Goal: Answer question/provide support: Answer question/provide support

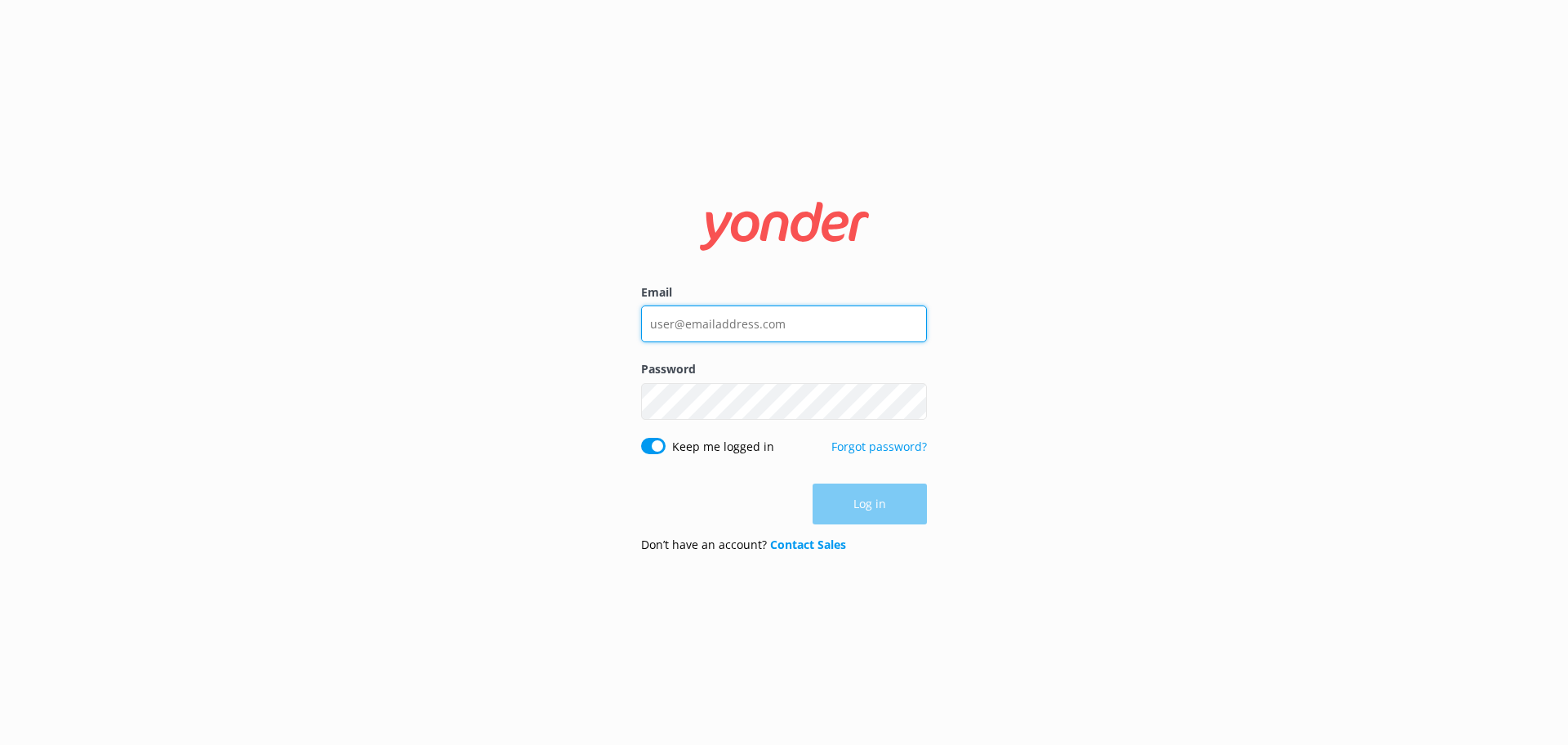
type input "[EMAIL_ADDRESS][DOMAIN_NAME]"
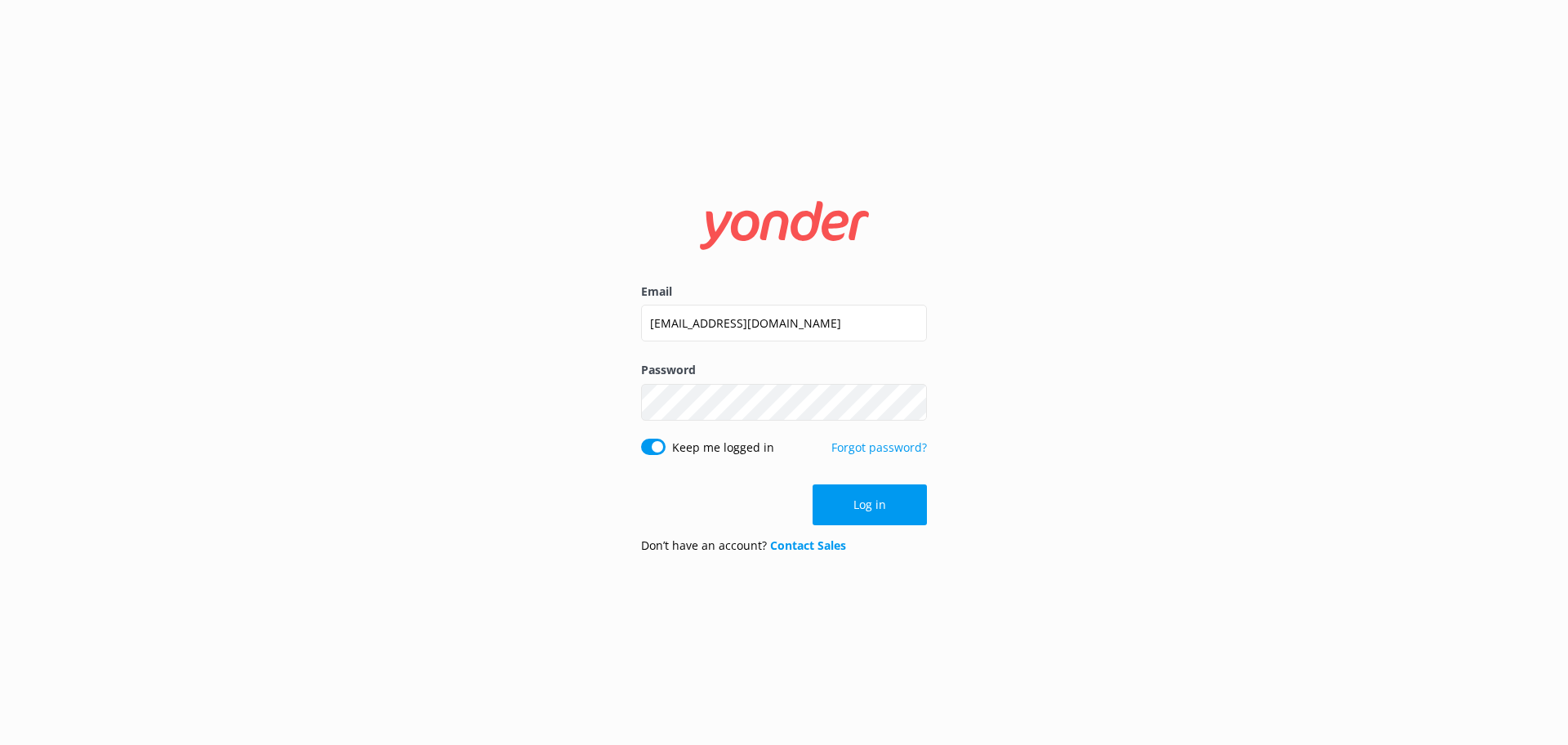
click at [853, 516] on div "Log in" at bounding box center [784, 505] width 286 height 41
click at [859, 515] on button "Log in" at bounding box center [870, 505] width 115 height 41
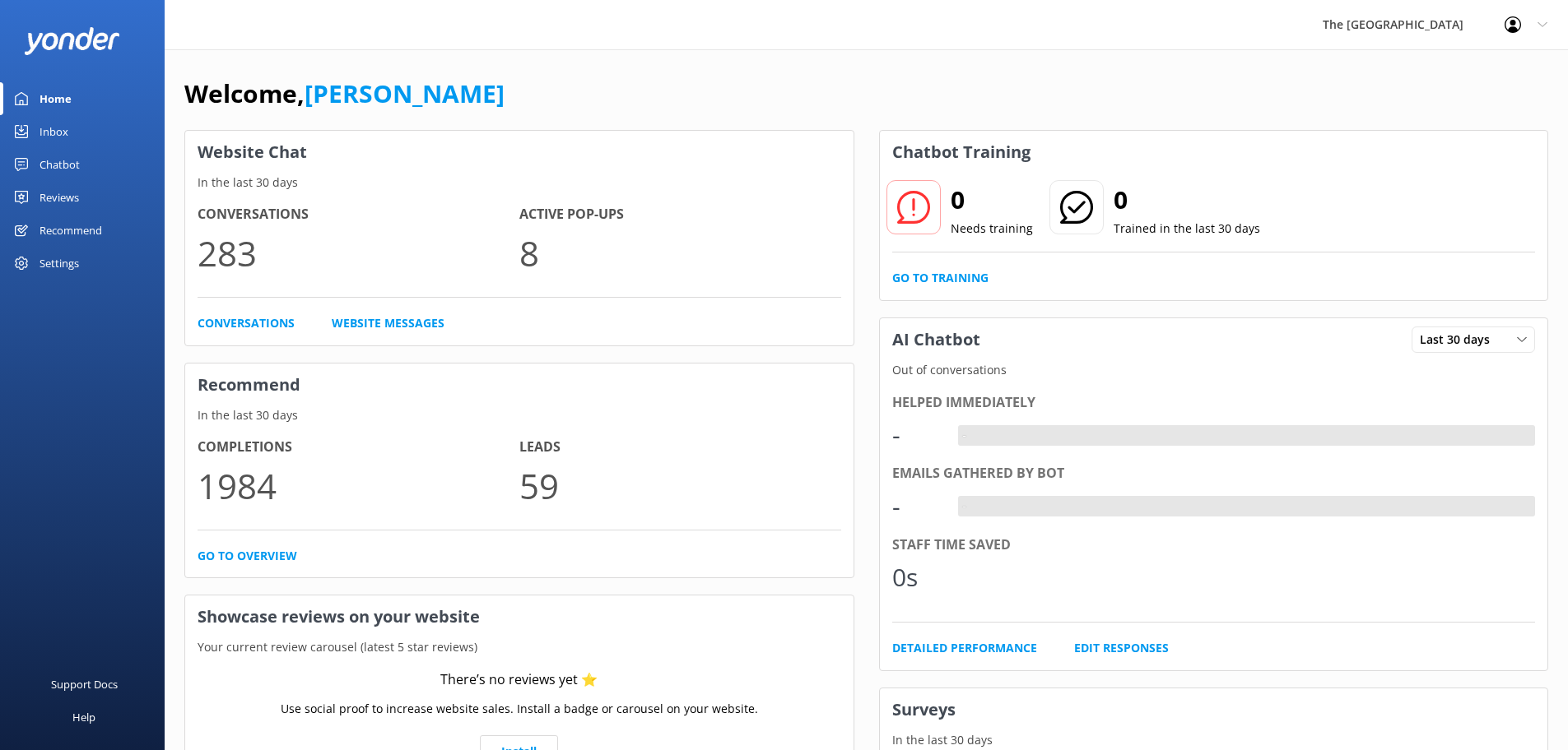
click at [46, 135] on div "Inbox" at bounding box center [53, 132] width 28 height 33
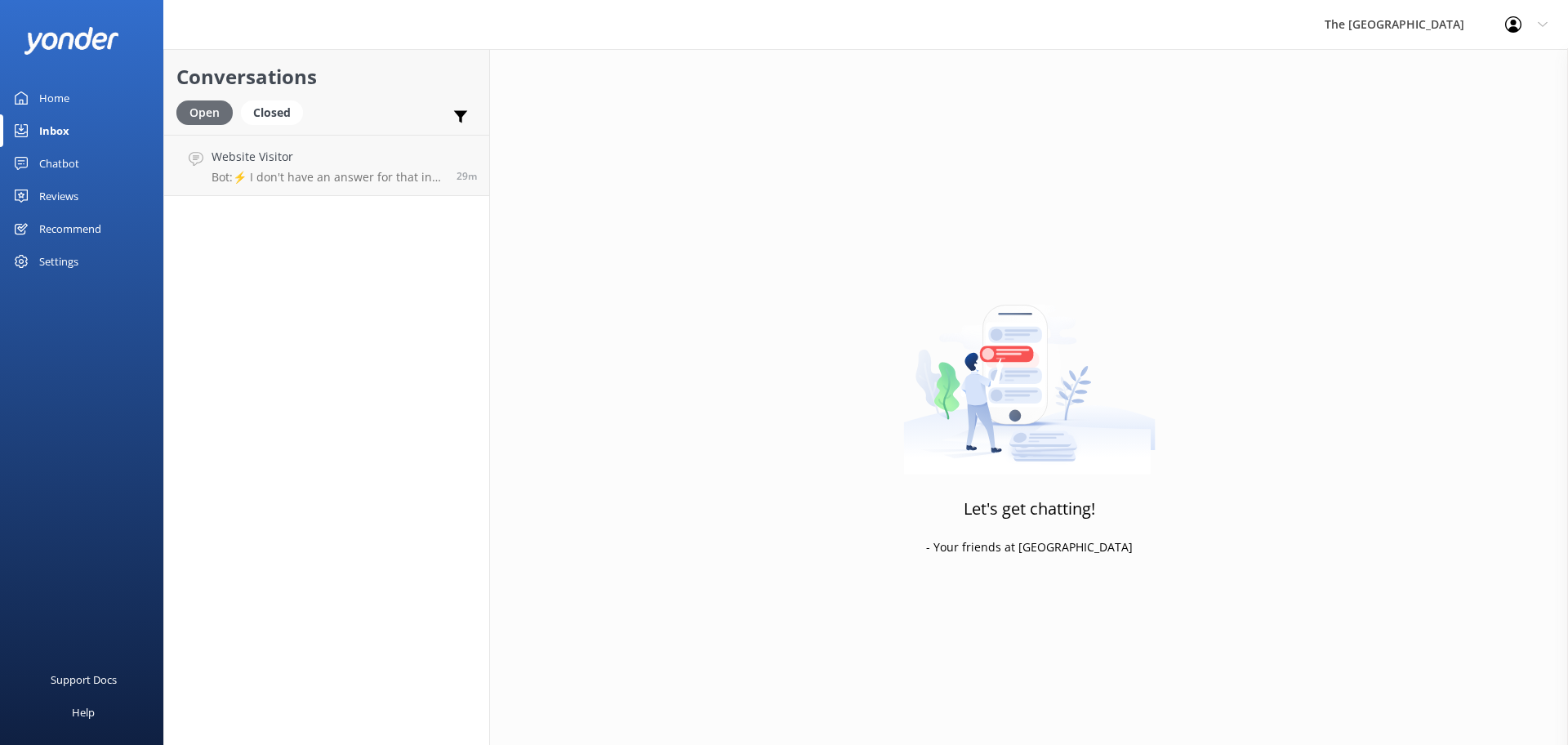
click at [216, 125] on div "Open" at bounding box center [205, 112] width 56 height 25
click at [277, 115] on div "Closed" at bounding box center [271, 112] width 62 height 25
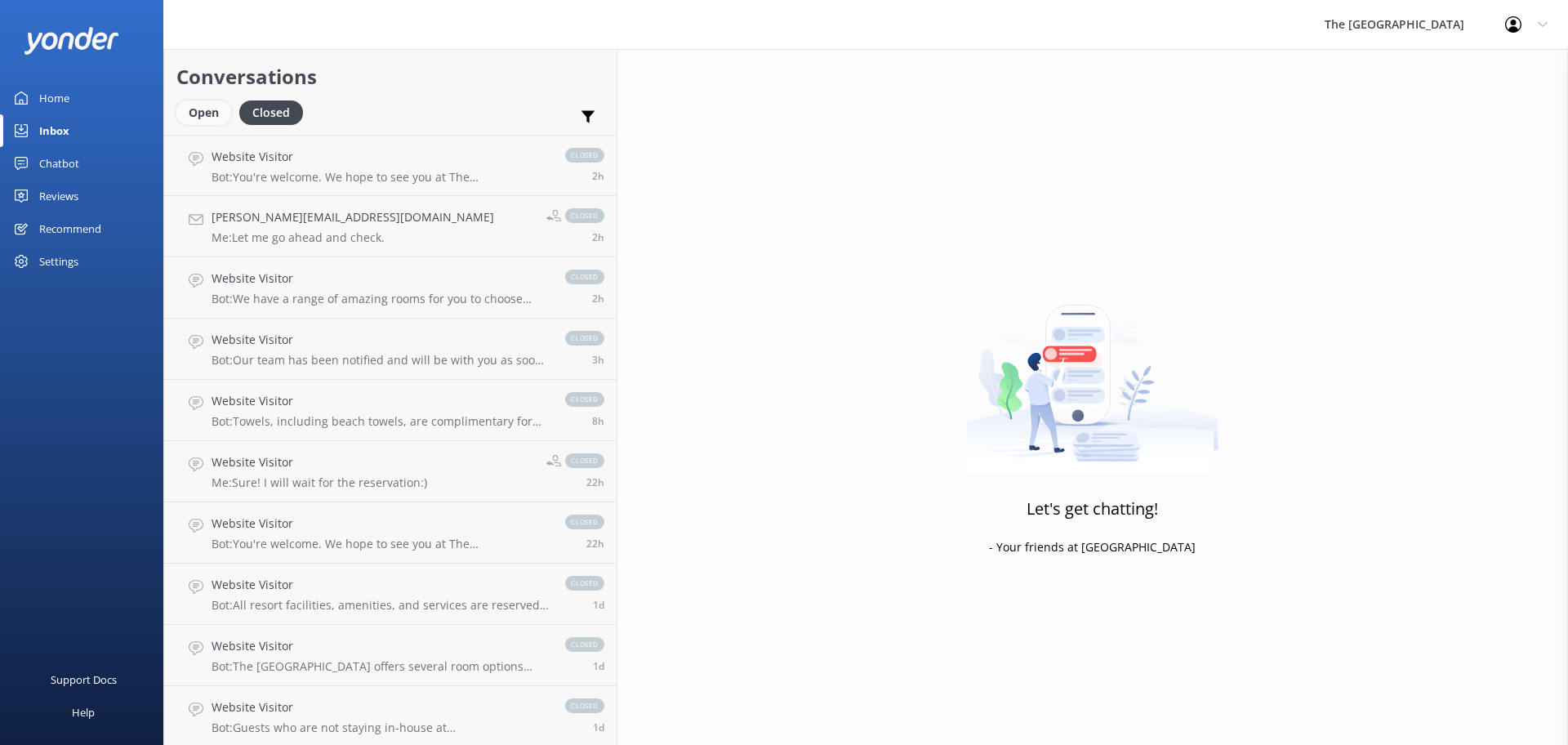
click at [199, 111] on div "Open" at bounding box center [204, 112] width 55 height 25
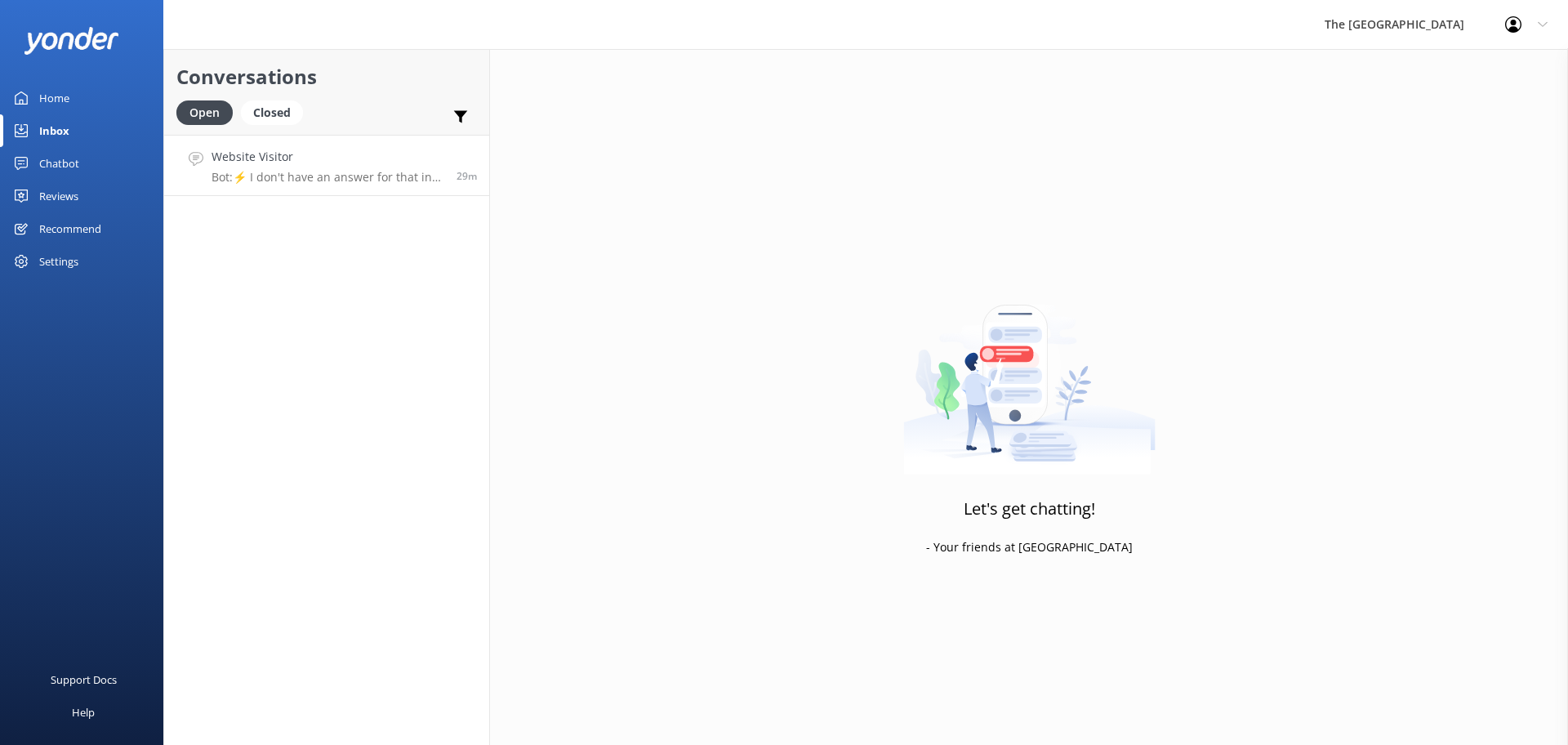
click at [299, 184] on p "Bot: ⚡ I don't have an answer for that in my knowledge base. Please try and rep…" at bounding box center [328, 176] width 233 height 15
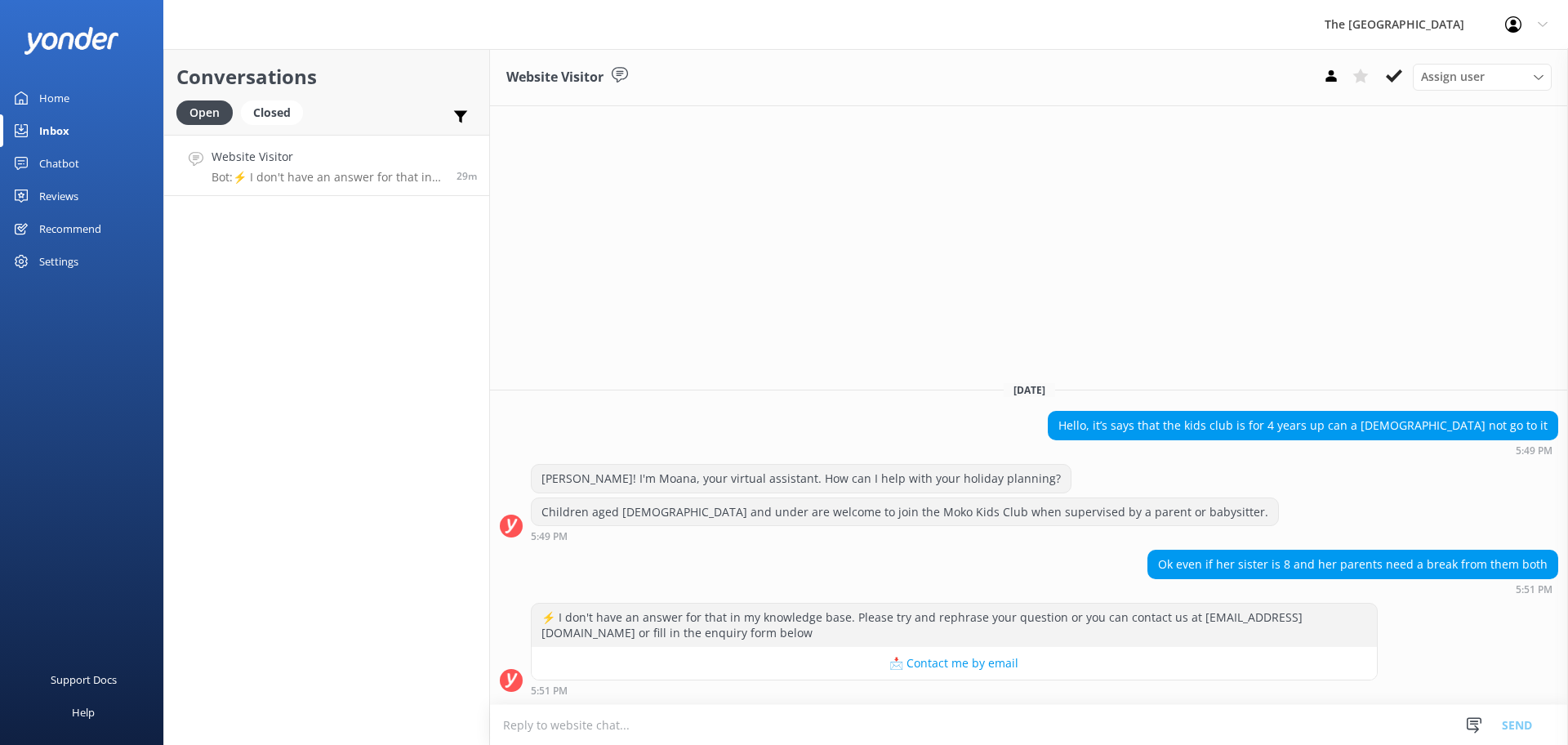
click at [347, 188] on link "Website Visitor Bot: ⚡ I don't have an answer for that in my knowledge base. Pl…" at bounding box center [327, 165] width 325 height 62
click at [1482, 84] on span "Assign user" at bounding box center [1452, 76] width 63 height 18
click at [1463, 291] on div "[PERSON_NAME]" at bounding box center [1460, 293] width 78 height 16
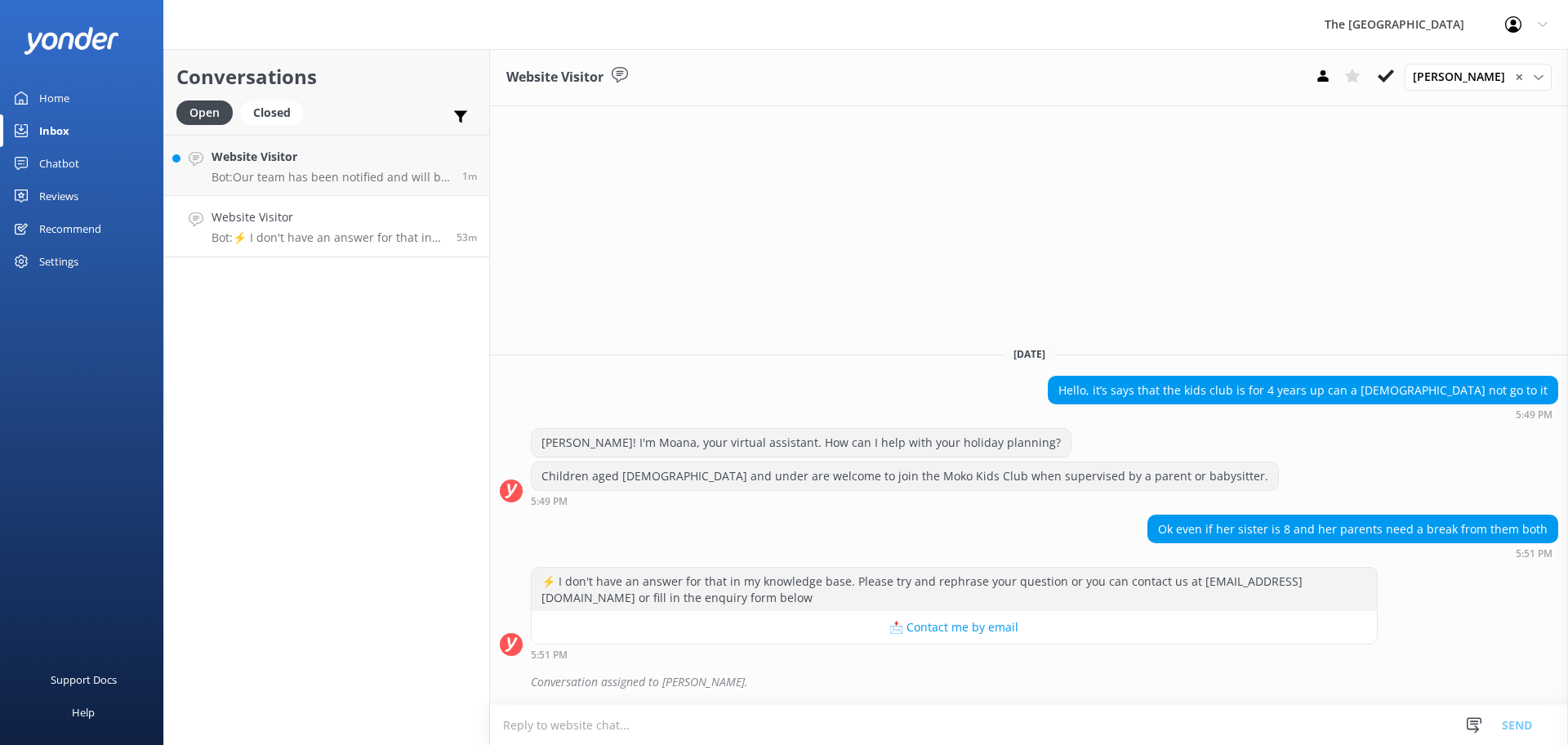
click at [281, 344] on div "Conversations Open Closed Important Assigned to me Unassigned Website Visitor B…" at bounding box center [327, 396] width 327 height 696
click at [281, 182] on p "Bot: Our team has been notified and will be with you as soon as possible. Alter…" at bounding box center [330, 176] width 239 height 15
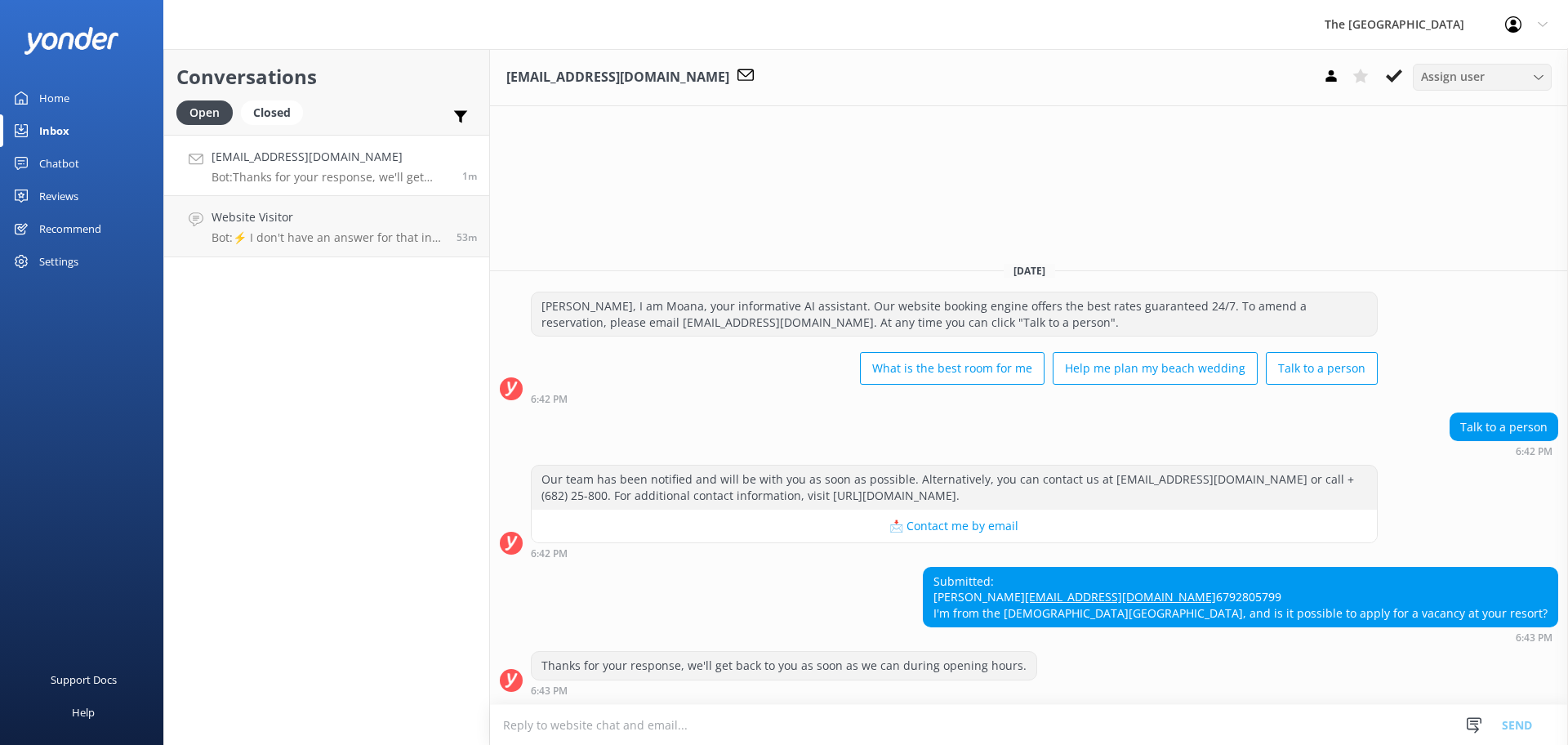
click at [1501, 83] on div "Assign user" at bounding box center [1482, 76] width 131 height 18
click at [1464, 299] on div "[PERSON_NAME]" at bounding box center [1460, 293] width 78 height 16
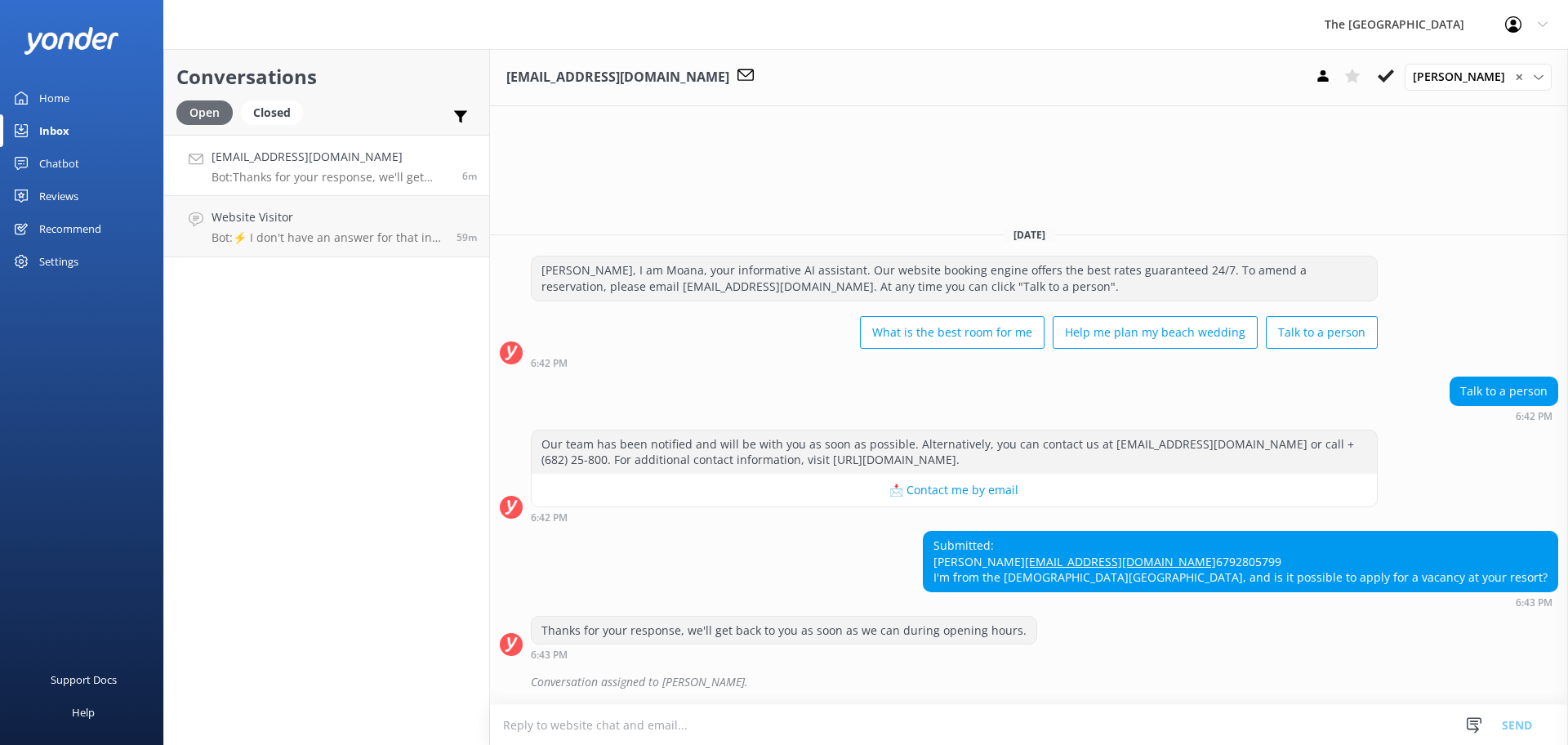
click at [208, 119] on div "Open" at bounding box center [205, 112] width 56 height 25
